Goal: Obtain resource: Obtain resource

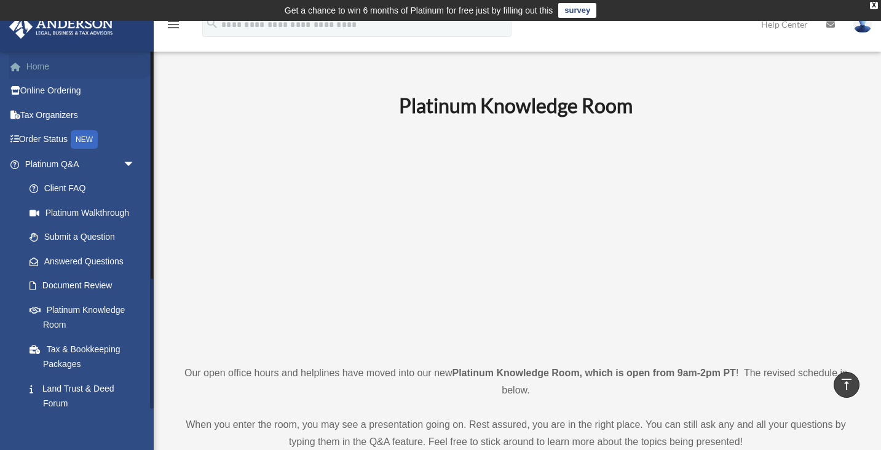
scroll to position [1523, 0]
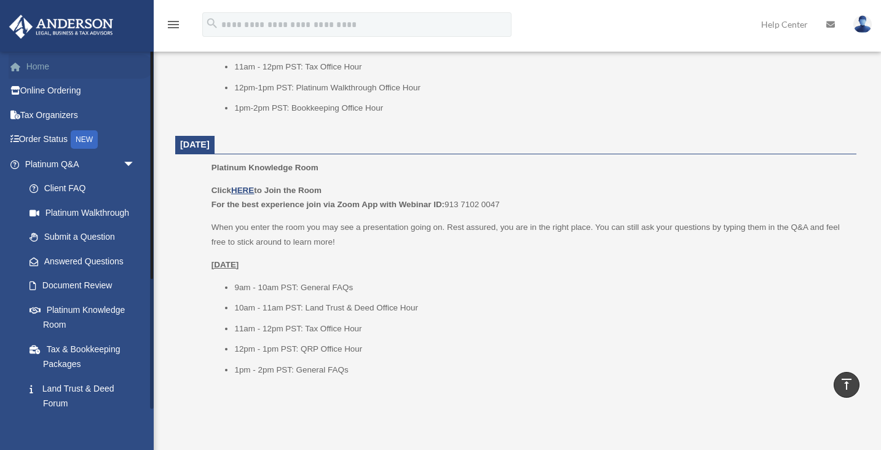
click at [26, 65] on link "Home" at bounding box center [81, 66] width 145 height 25
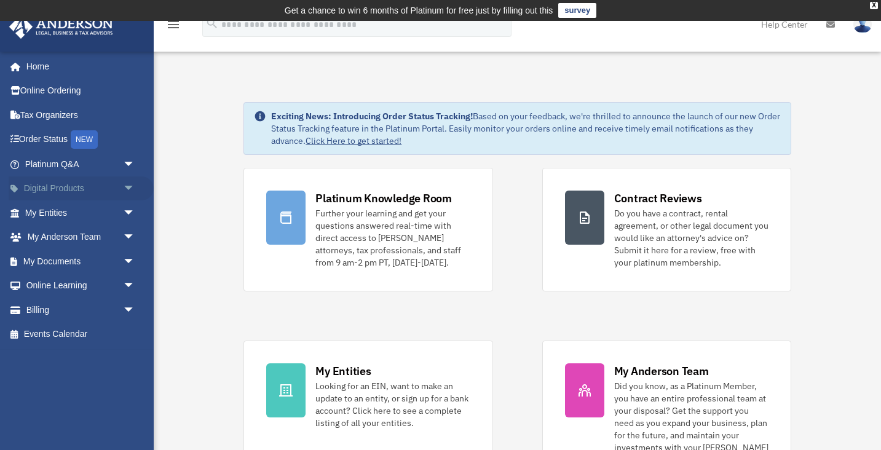
click at [123, 185] on span "arrow_drop_down" at bounding box center [135, 188] width 25 height 25
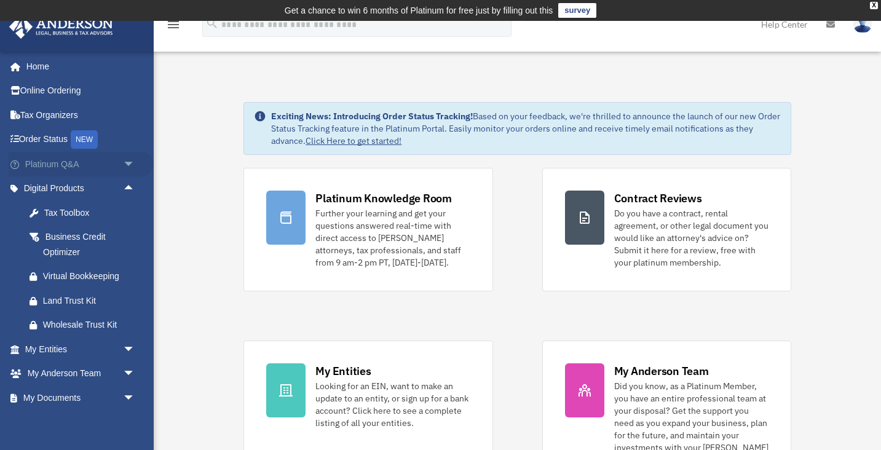
click at [109, 160] on link "Platinum Q&A arrow_drop_down" at bounding box center [81, 164] width 145 height 25
click at [135, 162] on span "arrow_drop_down" at bounding box center [135, 164] width 25 height 25
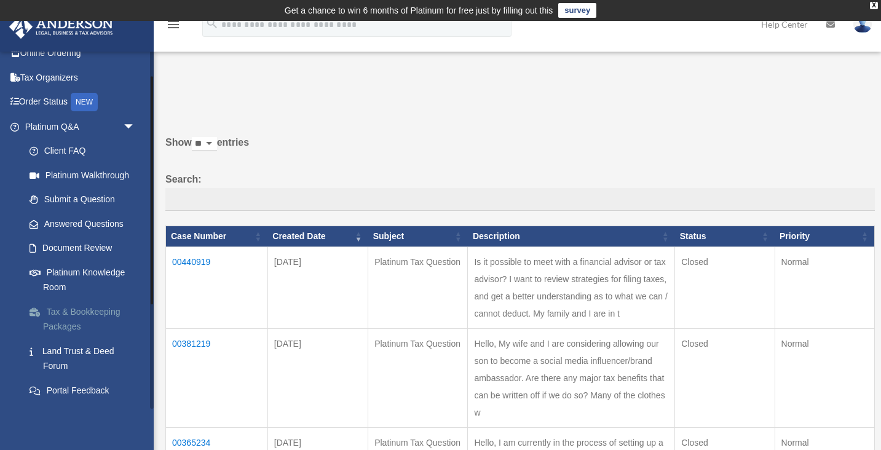
scroll to position [44, 0]
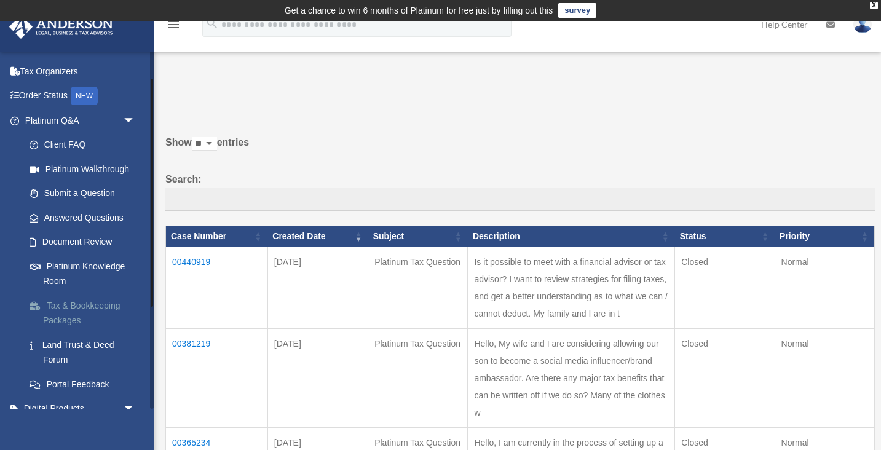
click at [72, 301] on link "Tax & Bookkeeping Packages" at bounding box center [85, 312] width 136 height 39
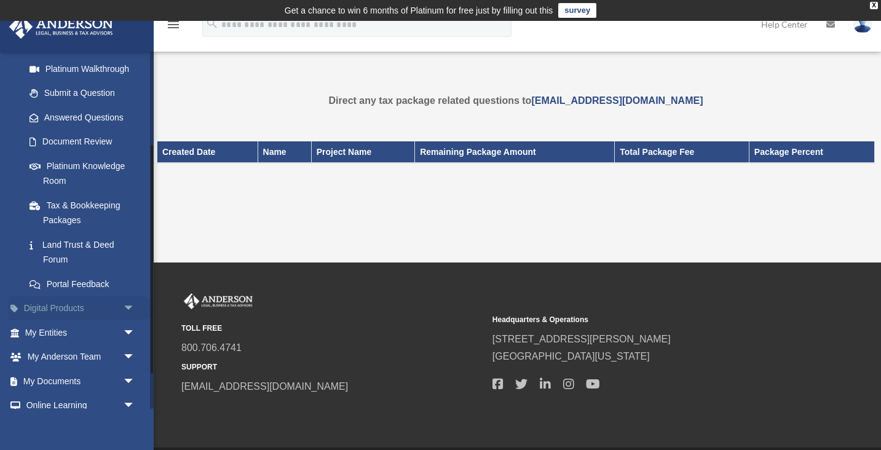
scroll to position [204, 0]
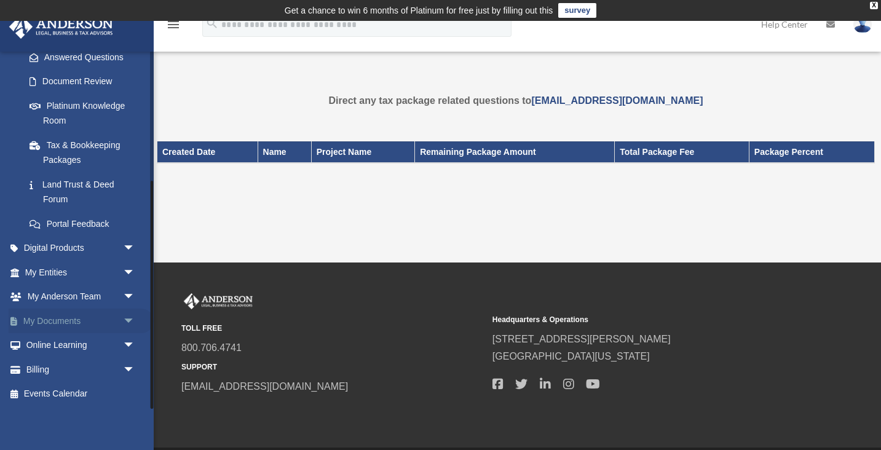
click at [133, 321] on span "arrow_drop_down" at bounding box center [135, 321] width 25 height 25
click at [133, 321] on span "arrow_drop_up" at bounding box center [135, 321] width 25 height 25
click at [133, 321] on span "arrow_drop_down" at bounding box center [135, 321] width 25 height 25
click at [76, 392] on link "Forms Library" at bounding box center [85, 394] width 136 height 25
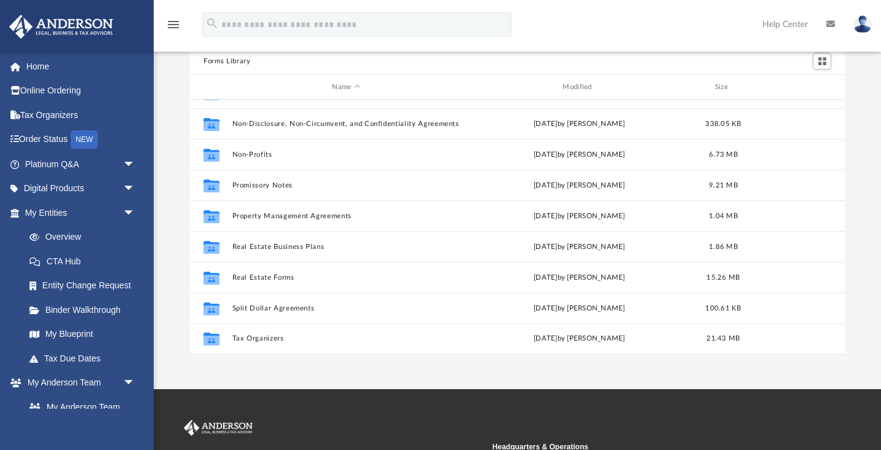
scroll to position [95, 0]
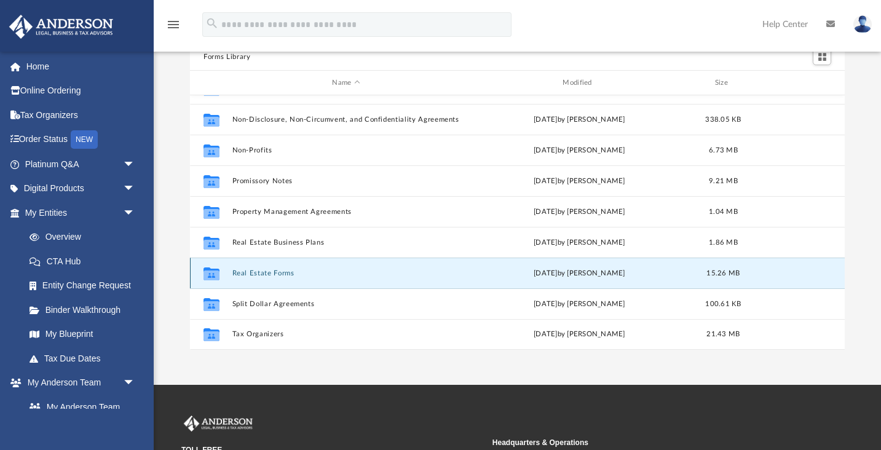
click at [264, 275] on button "Real Estate Forms" at bounding box center [346, 273] width 228 height 8
click at [259, 275] on button "Real Estate Forms" at bounding box center [346, 273] width 228 height 8
click at [244, 277] on div "Collaborated Folder Real Estate Forms [DATE] by [PERSON_NAME] 15.26 MB" at bounding box center [517, 273] width 655 height 31
click at [259, 274] on button "Real Estate Forms" at bounding box center [346, 273] width 228 height 8
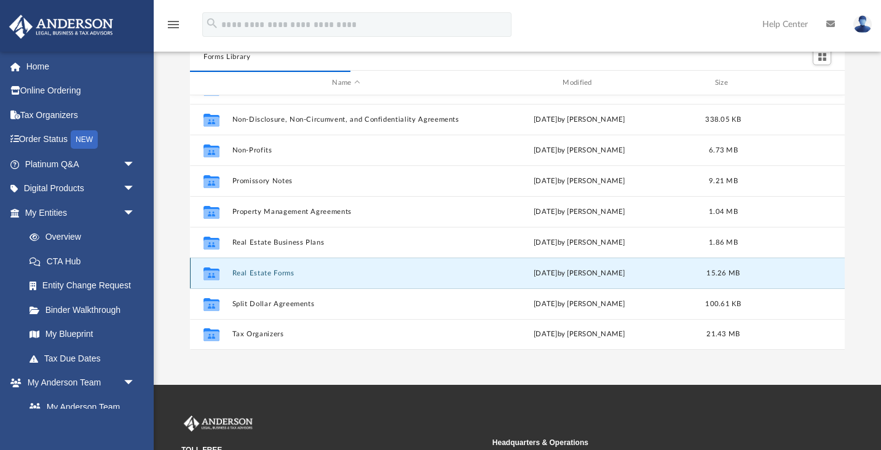
click at [259, 274] on button "Real Estate Forms" at bounding box center [346, 273] width 228 height 8
